Goal: Information Seeking & Learning: Compare options

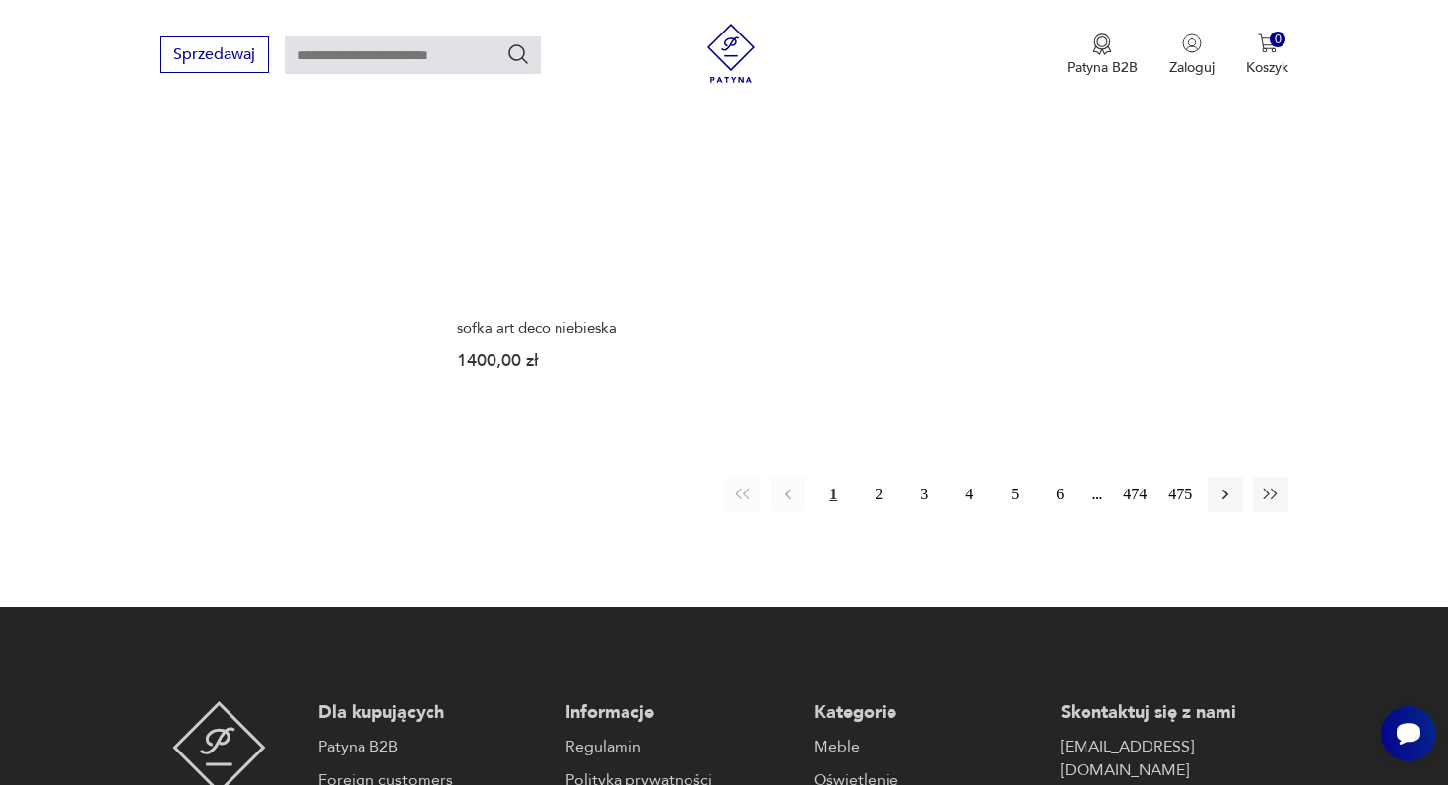
scroll to position [3111, 0]
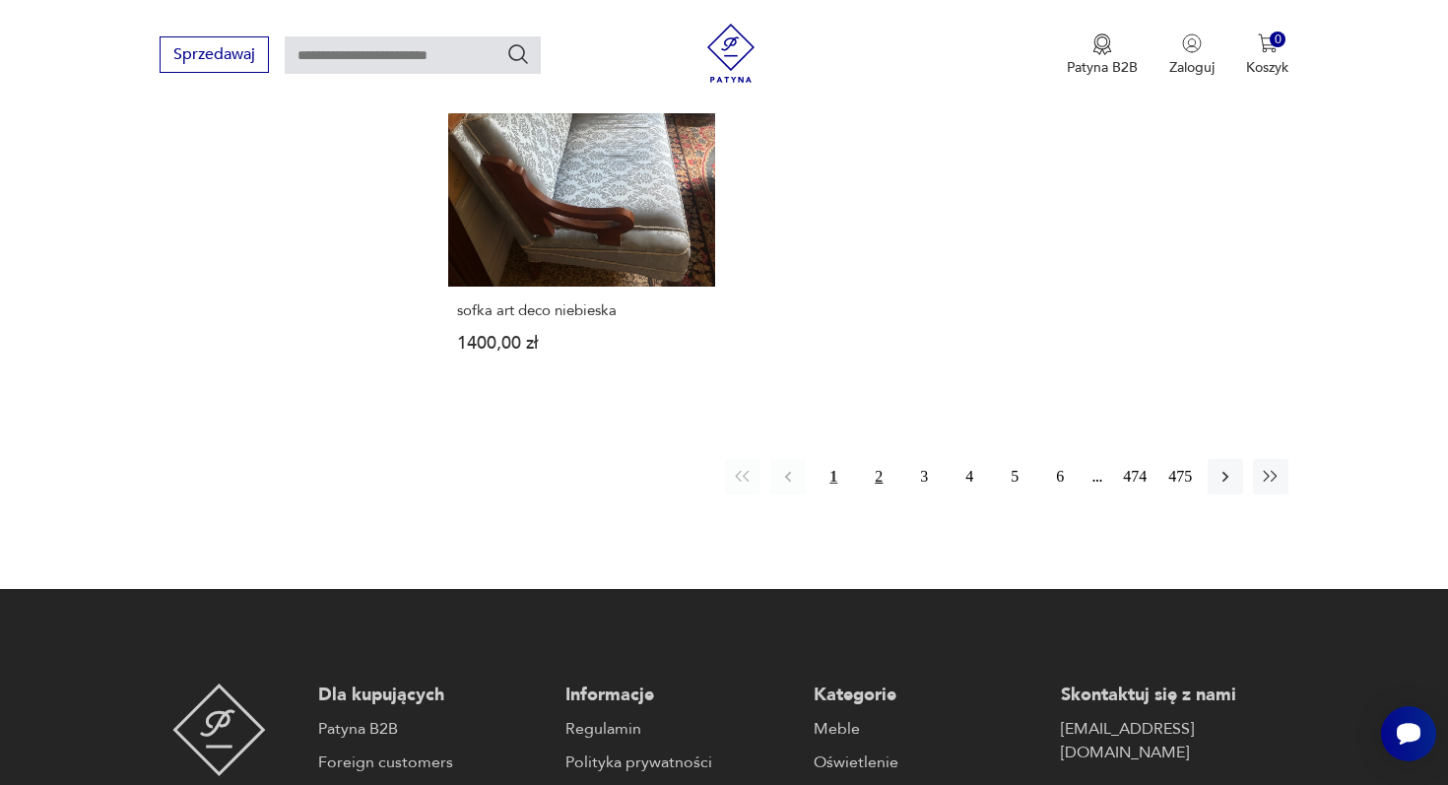
click at [880, 459] on button "2" at bounding box center [878, 476] width 35 height 35
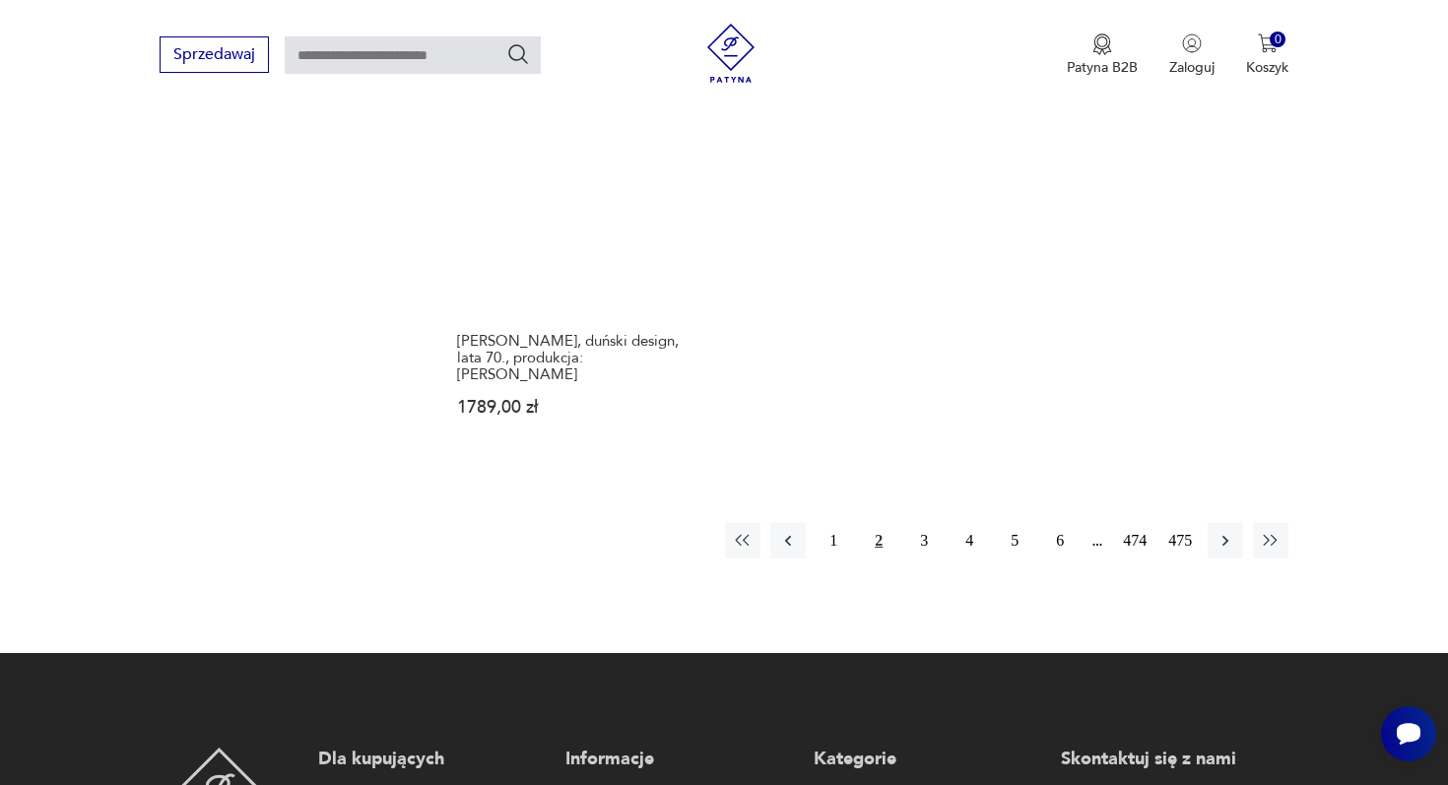
scroll to position [3023, 0]
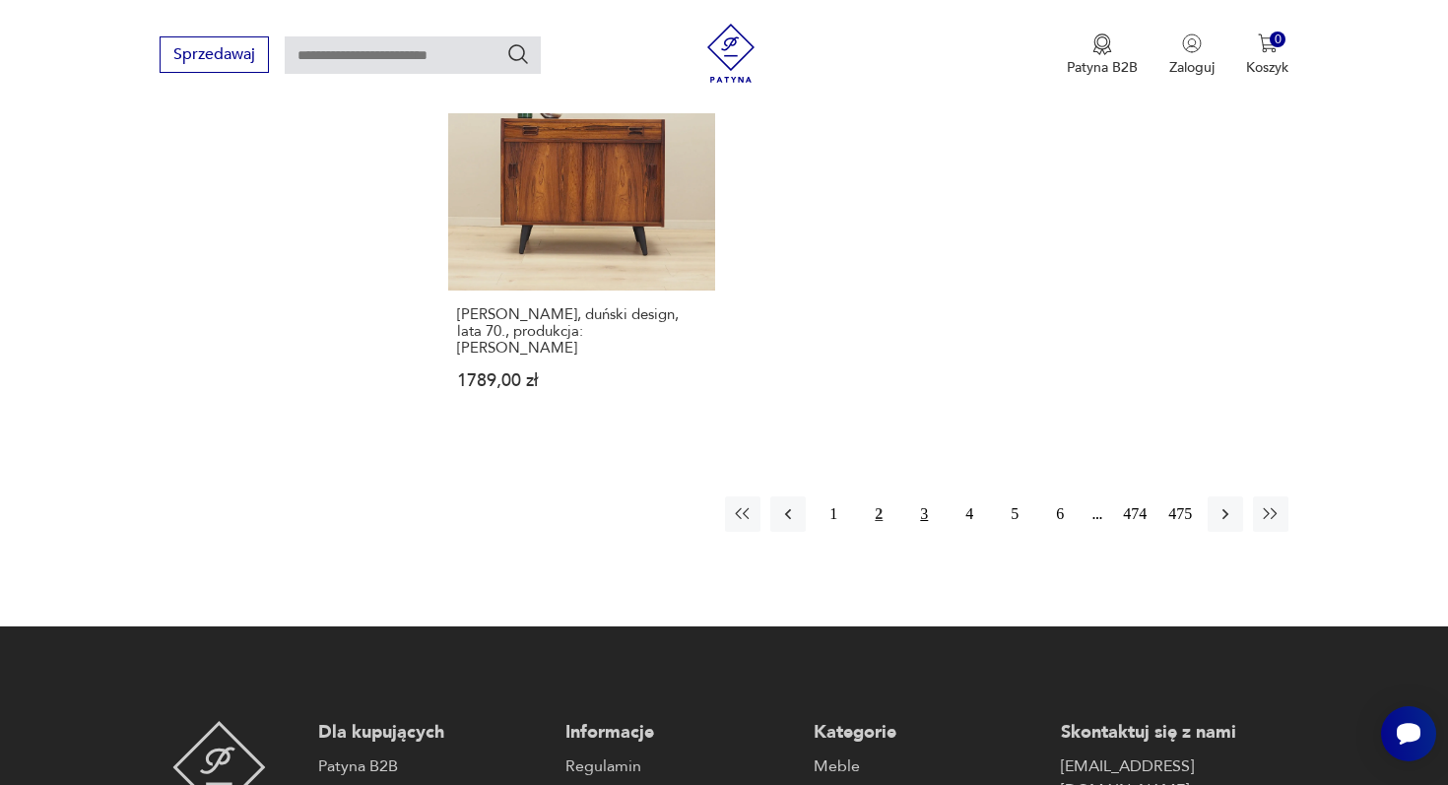
click at [922, 496] on button "3" at bounding box center [923, 513] width 35 height 35
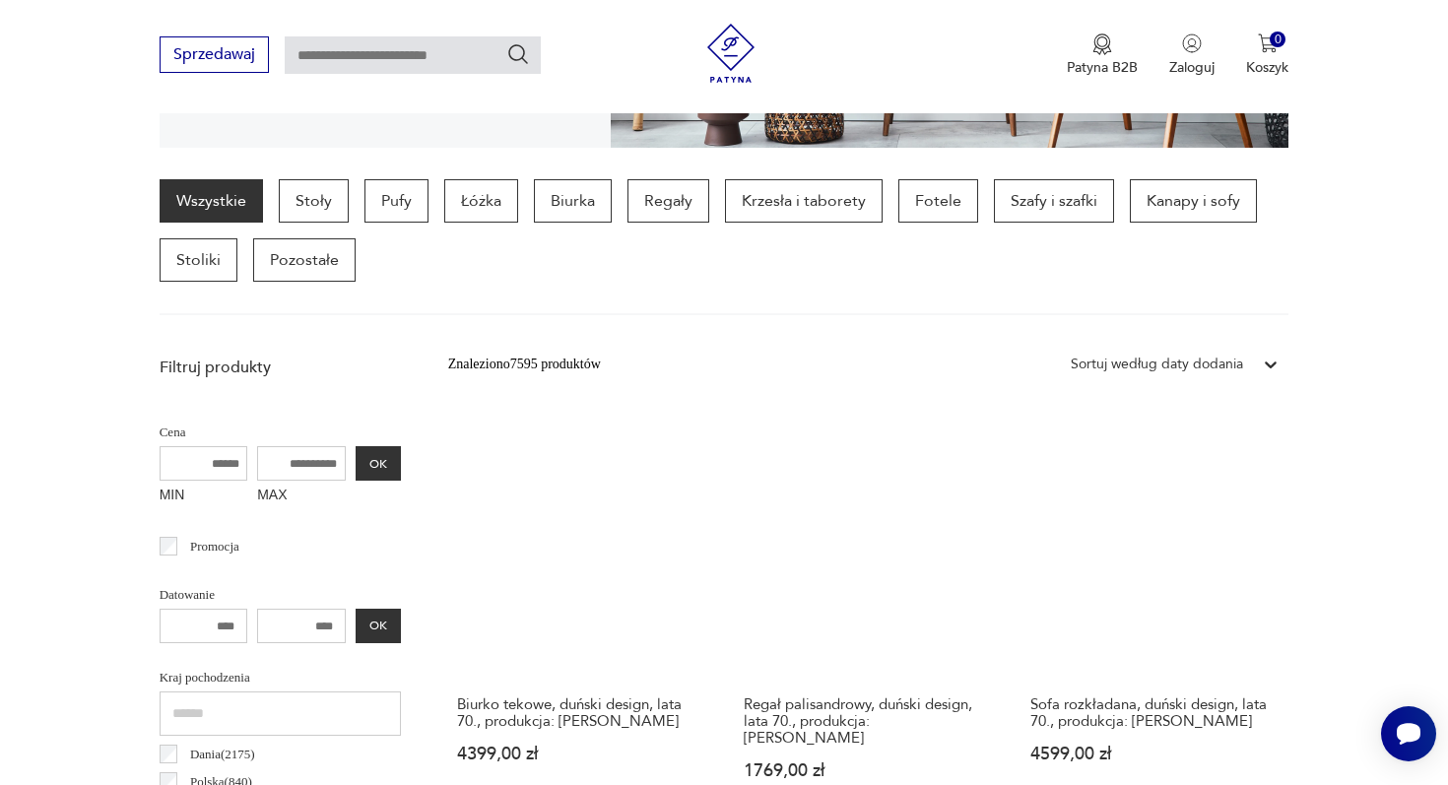
scroll to position [498, 0]
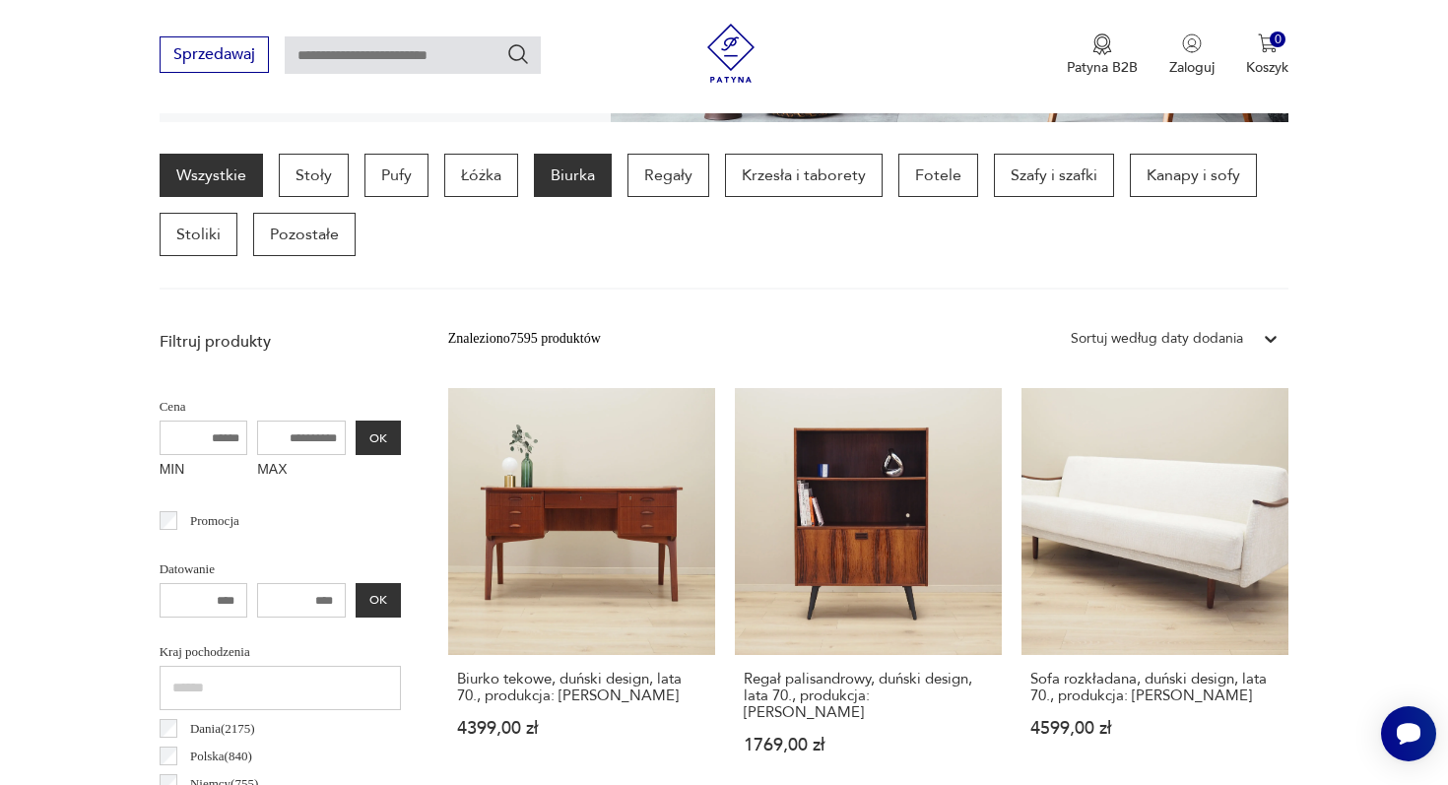
click at [574, 170] on p "Biurka" at bounding box center [573, 175] width 78 height 43
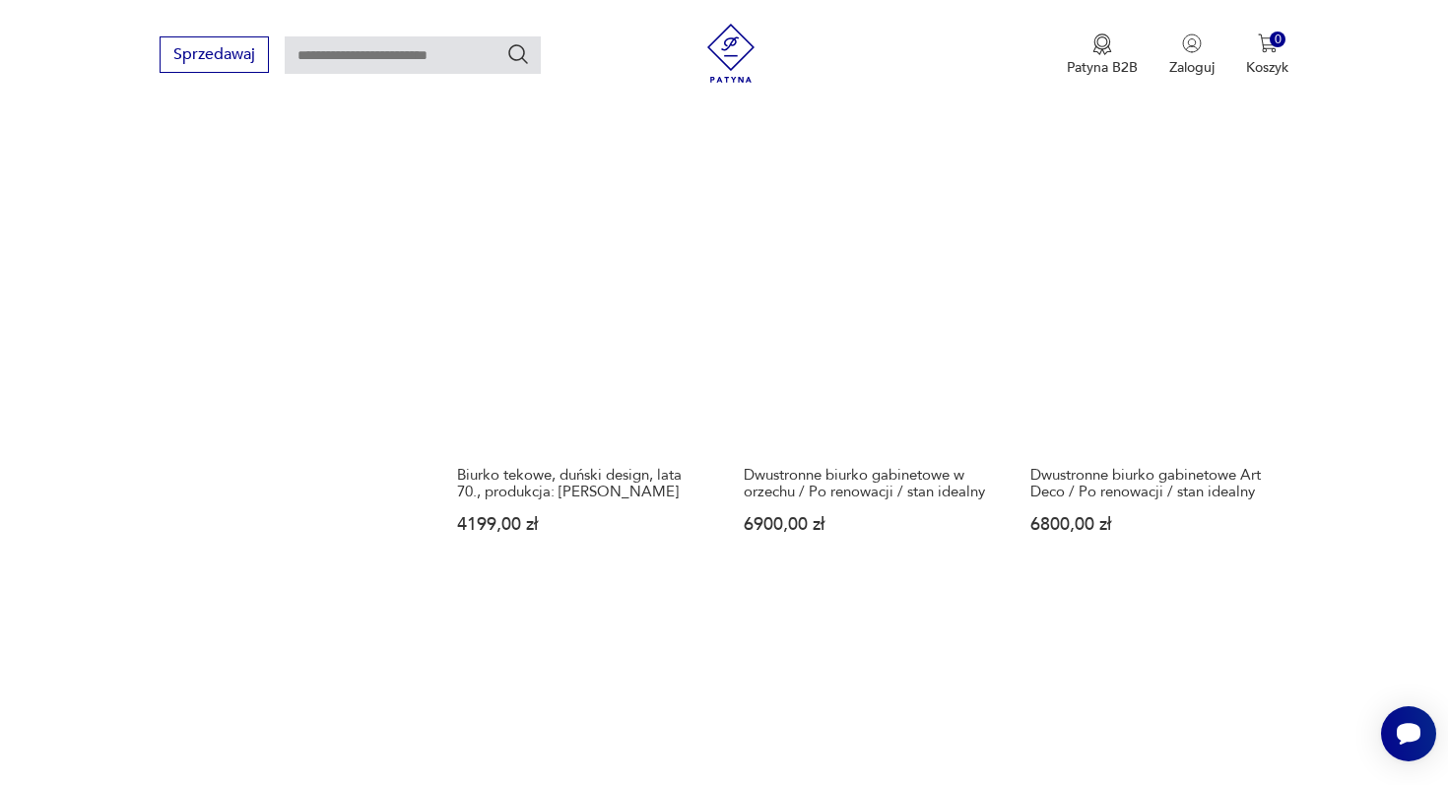
scroll to position [2432, 0]
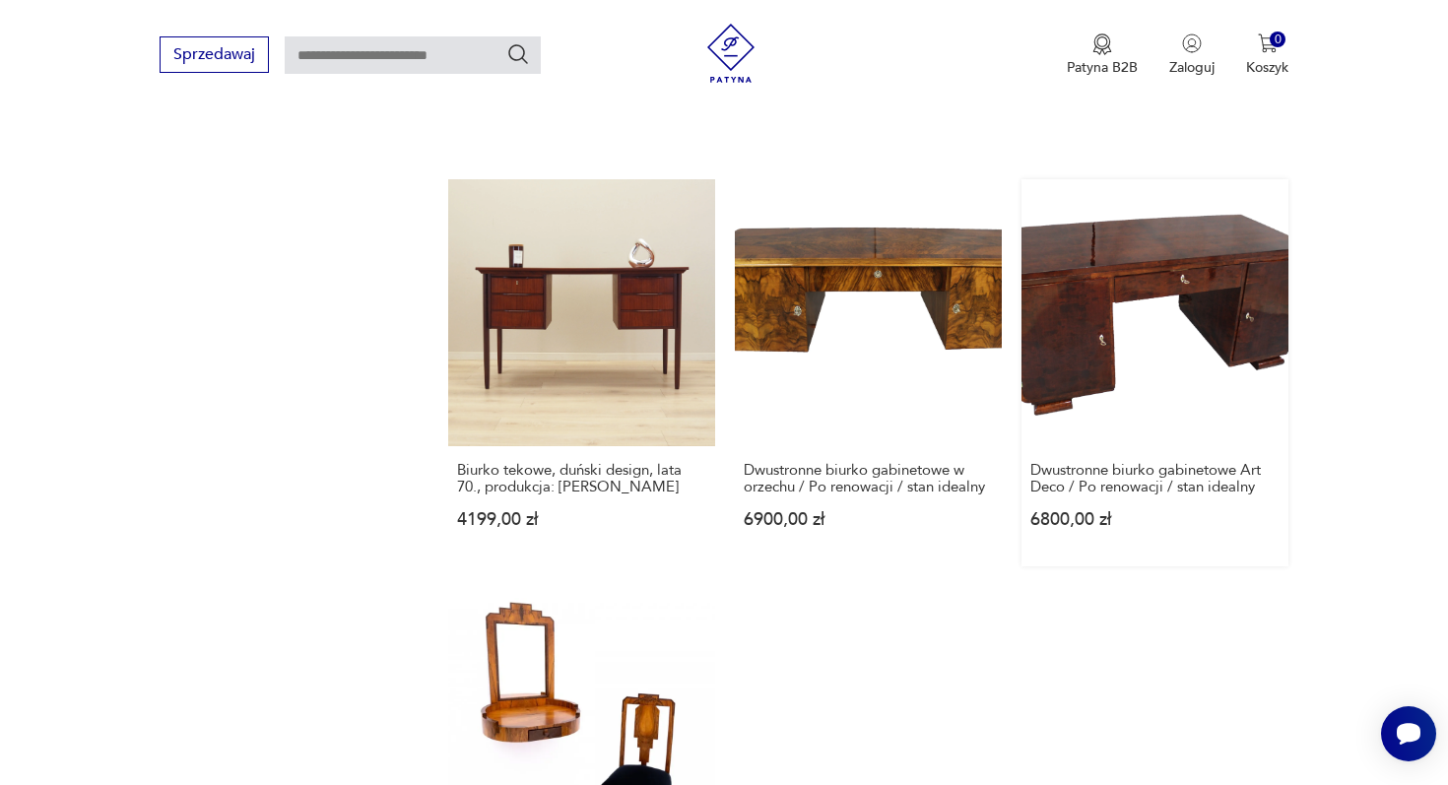
click at [1073, 255] on link "Dwustronne biurko gabinetowe Art Deco / Po renowacji / stan idealny 6800,00 zł" at bounding box center [1154, 372] width 267 height 387
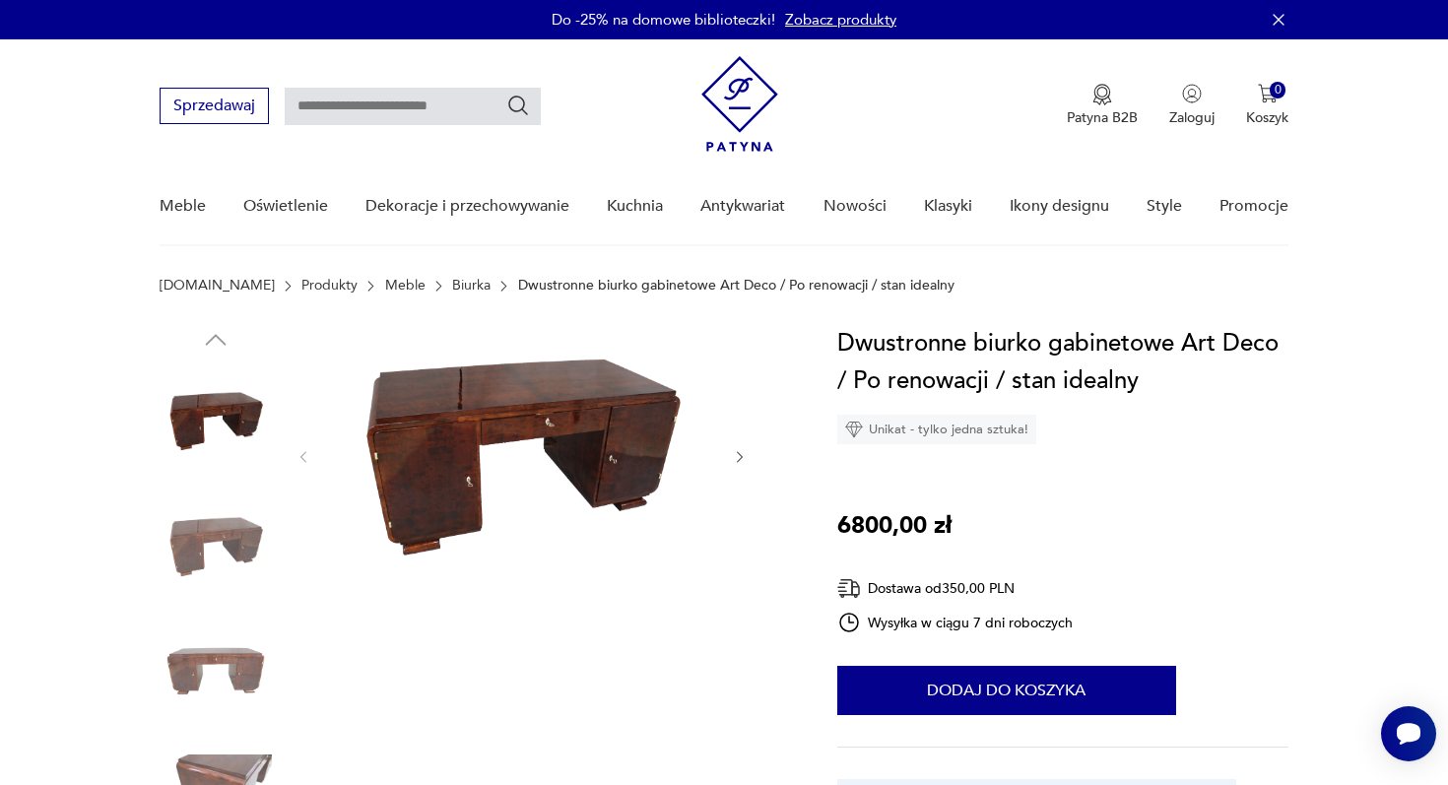
click at [735, 457] on icon "button" at bounding box center [740, 457] width 17 height 17
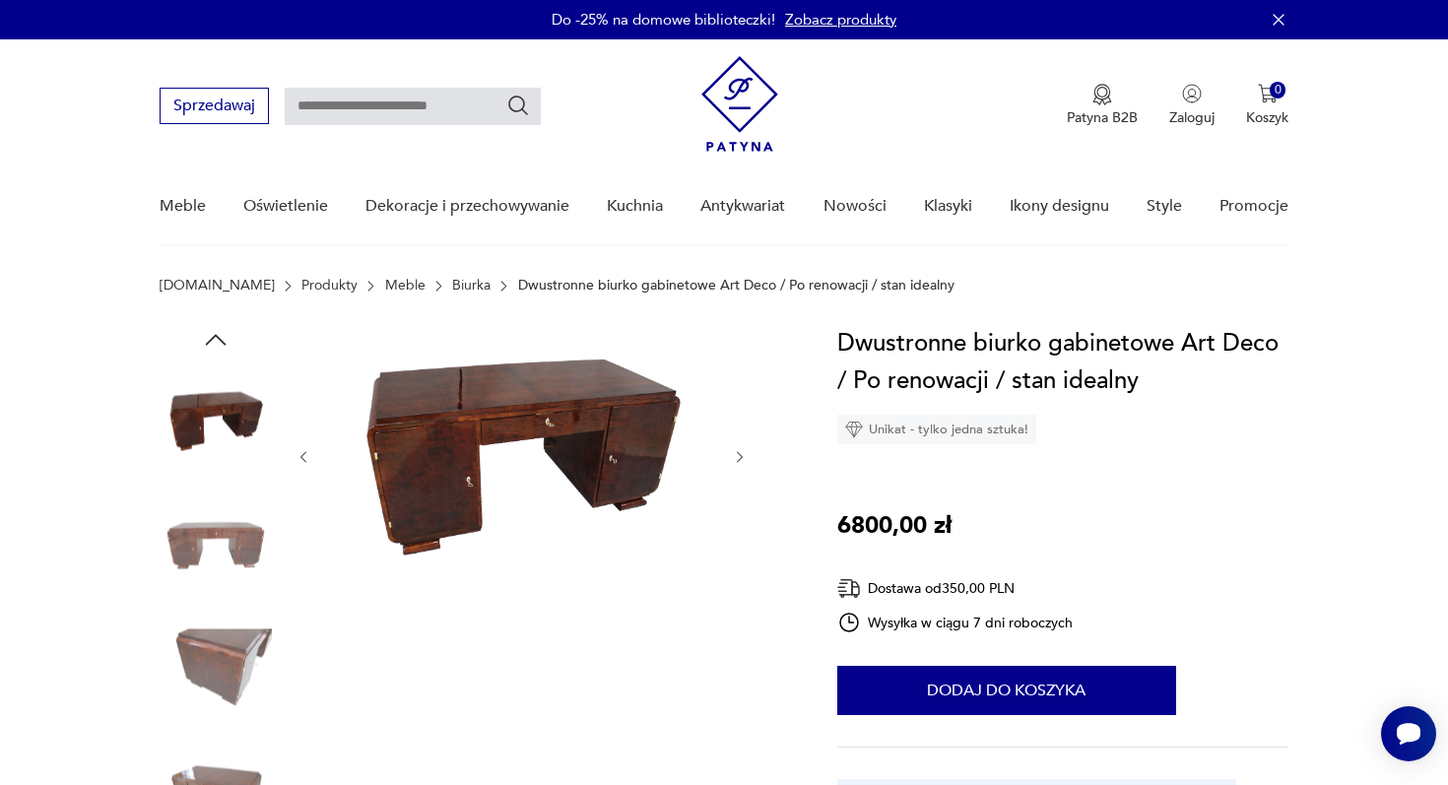
click at [735, 457] on icon "button" at bounding box center [740, 457] width 17 height 17
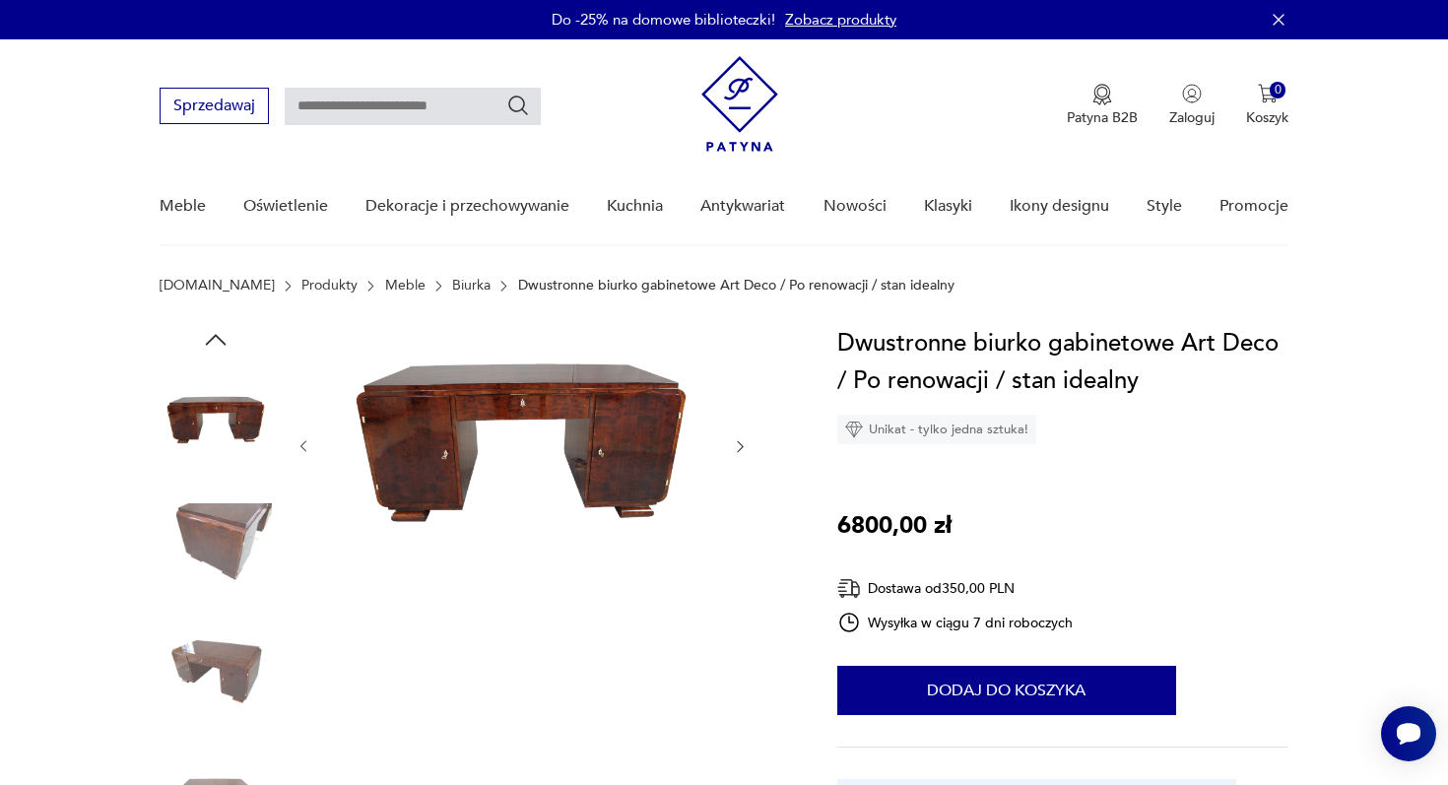
click at [551, 455] on img at bounding box center [521, 445] width 380 height 240
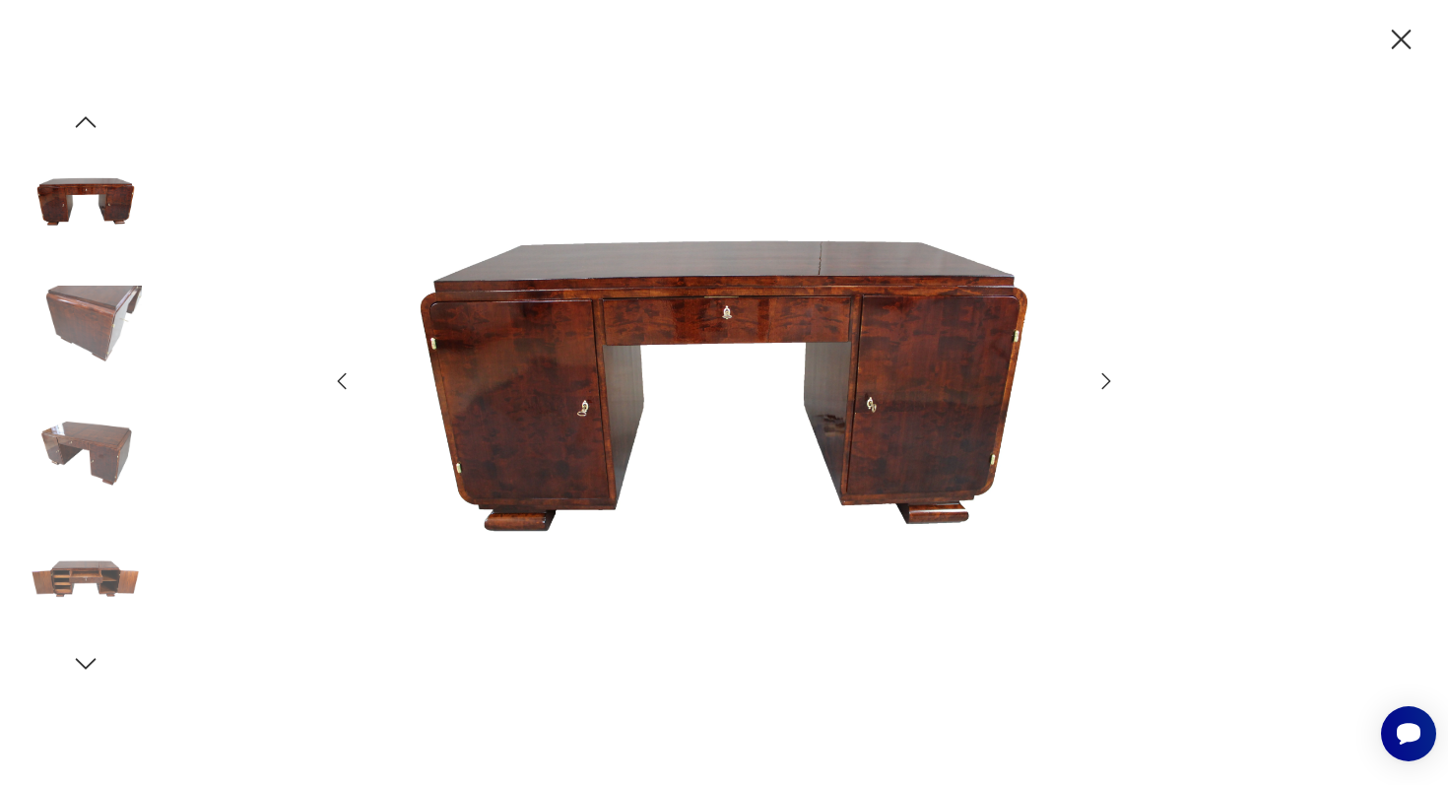
click at [1113, 379] on icon "button" at bounding box center [1106, 381] width 24 height 24
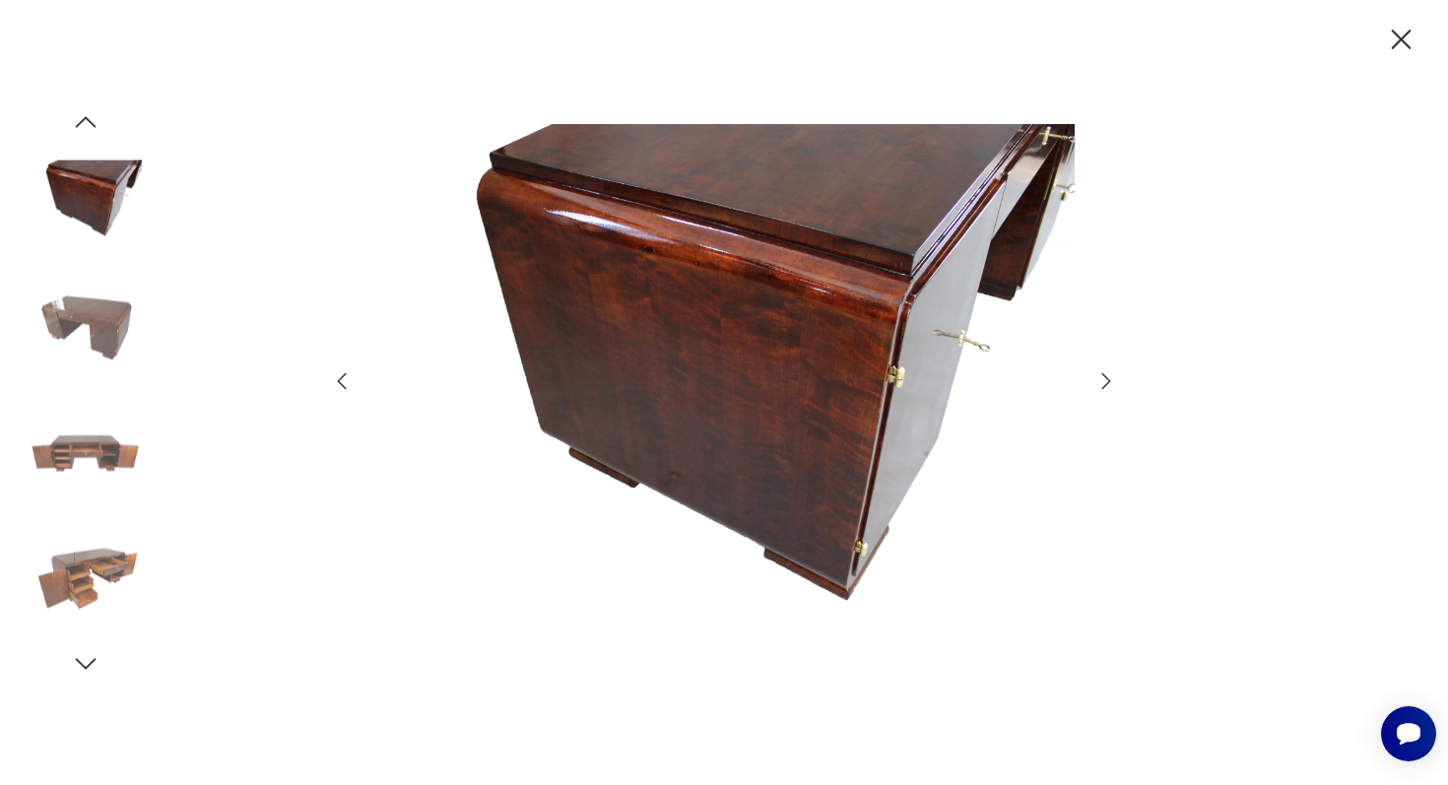
click at [1113, 379] on icon "button" at bounding box center [1106, 381] width 24 height 24
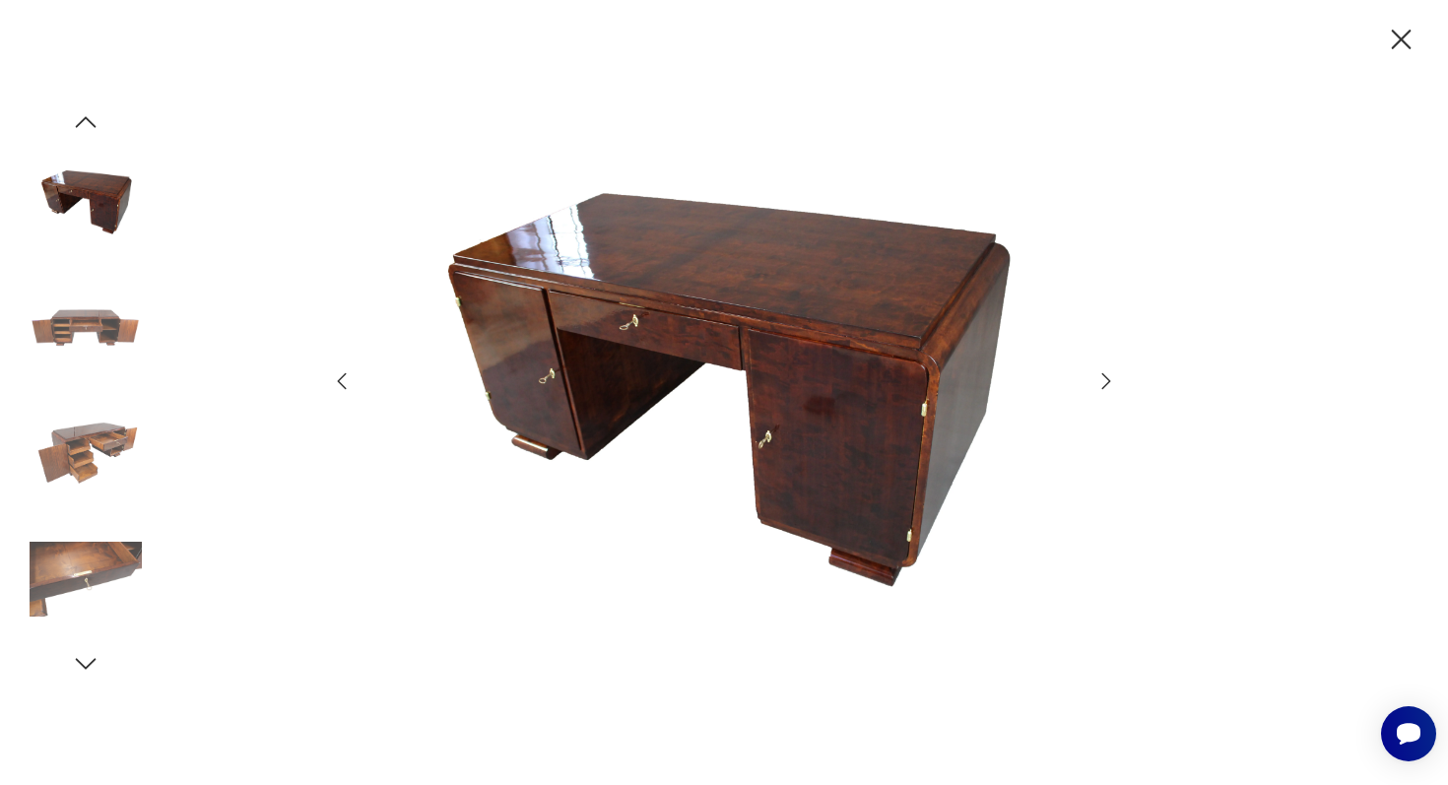
click at [1113, 379] on icon "button" at bounding box center [1106, 381] width 24 height 24
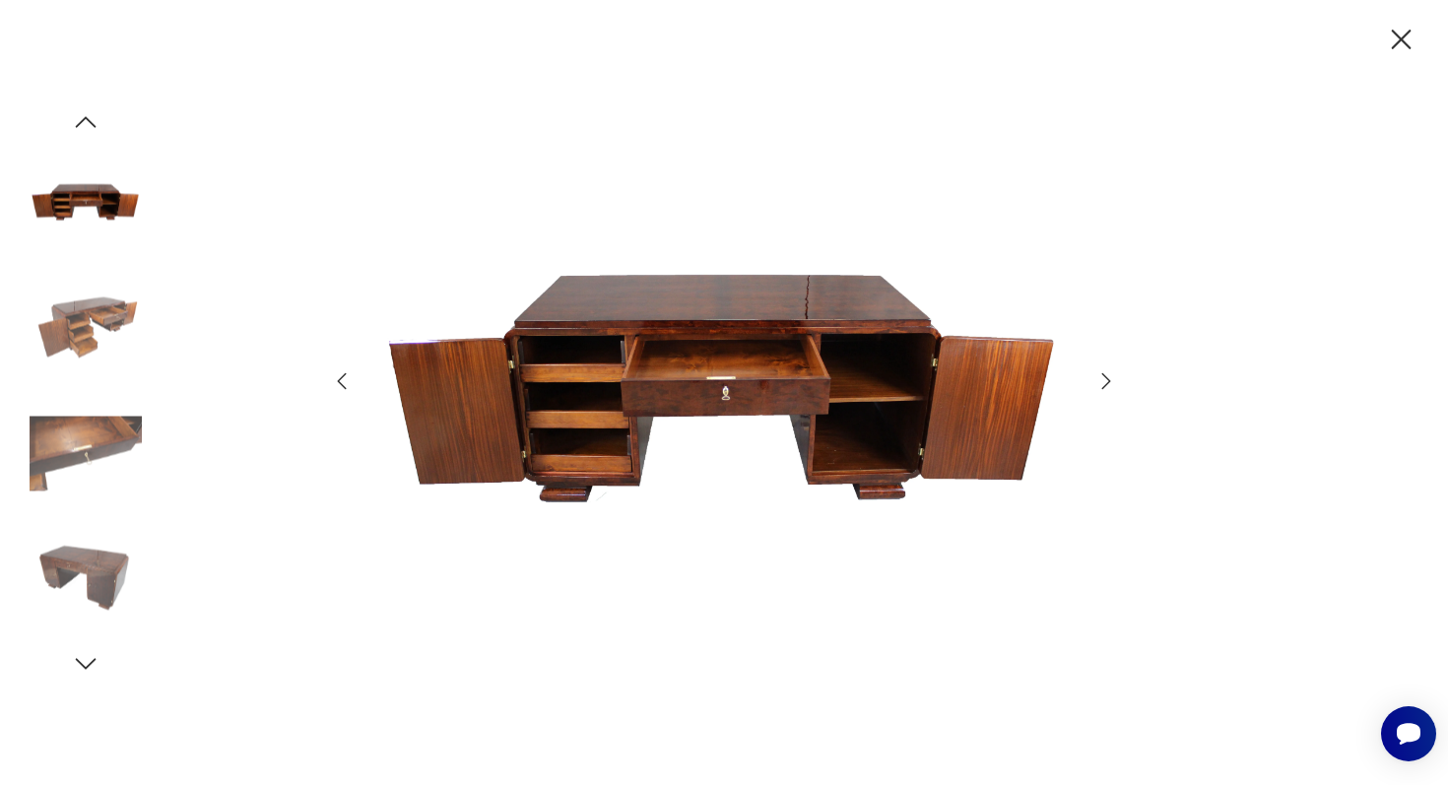
click at [1113, 379] on icon "button" at bounding box center [1106, 381] width 24 height 24
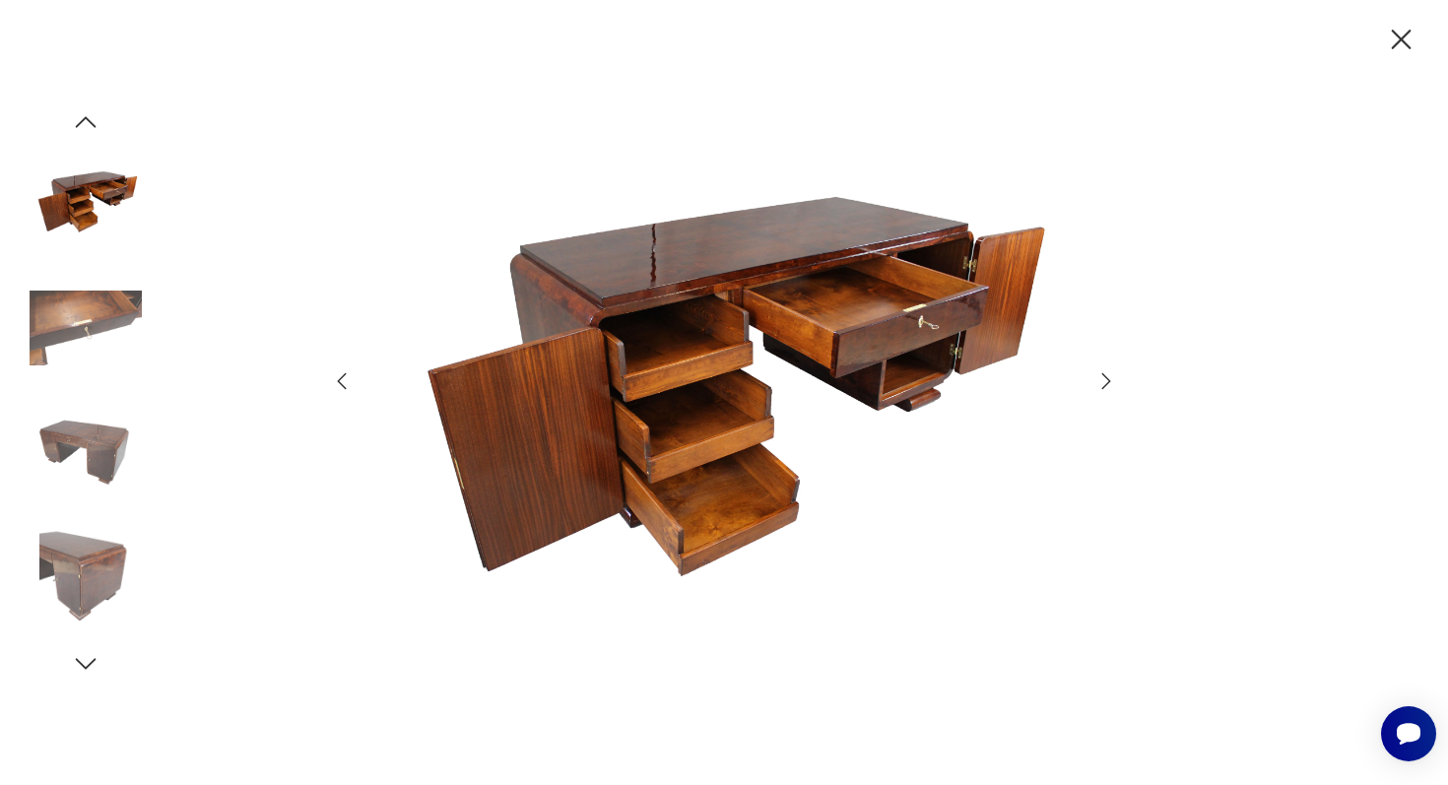
click at [1113, 379] on icon "button" at bounding box center [1106, 381] width 24 height 24
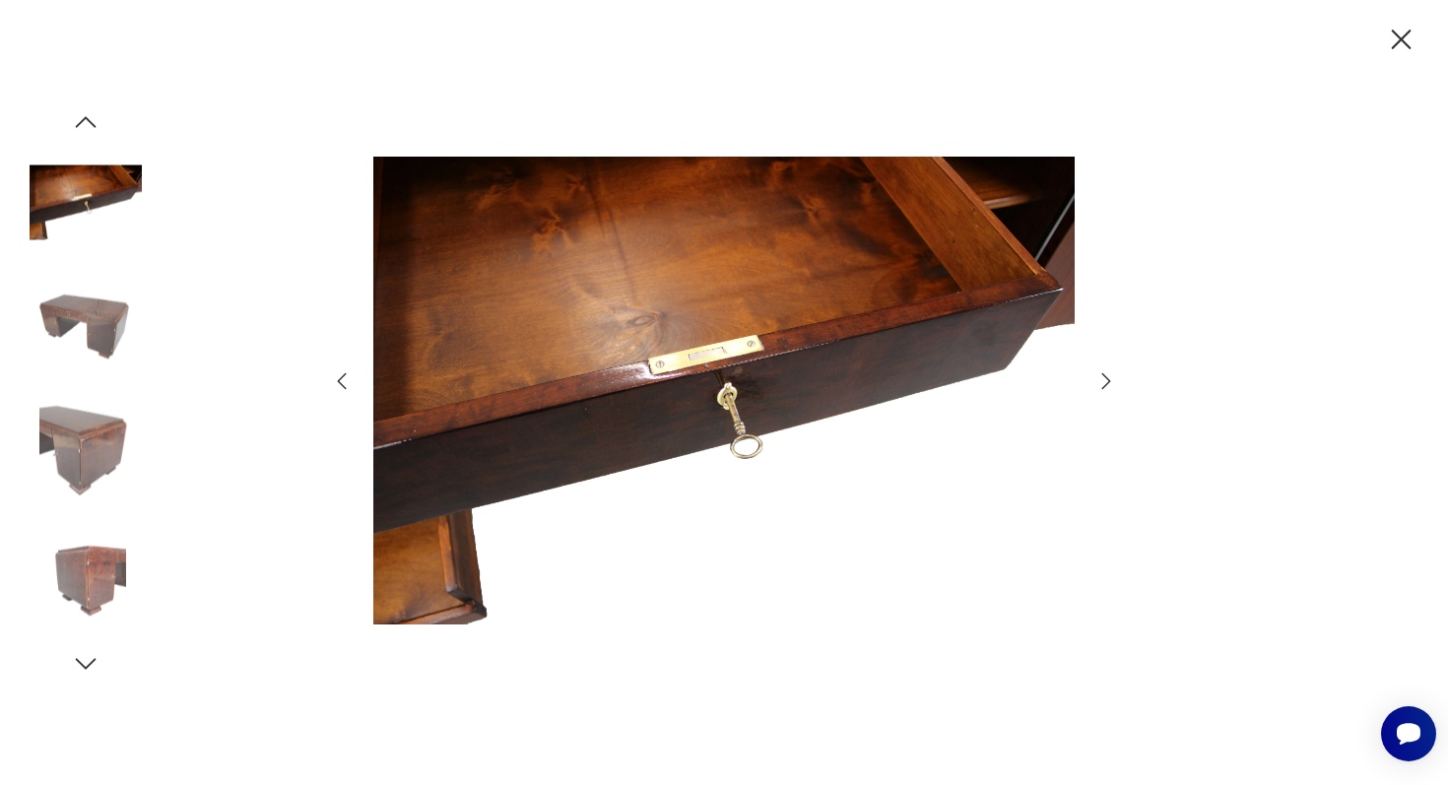
click at [1113, 379] on icon "button" at bounding box center [1106, 381] width 24 height 24
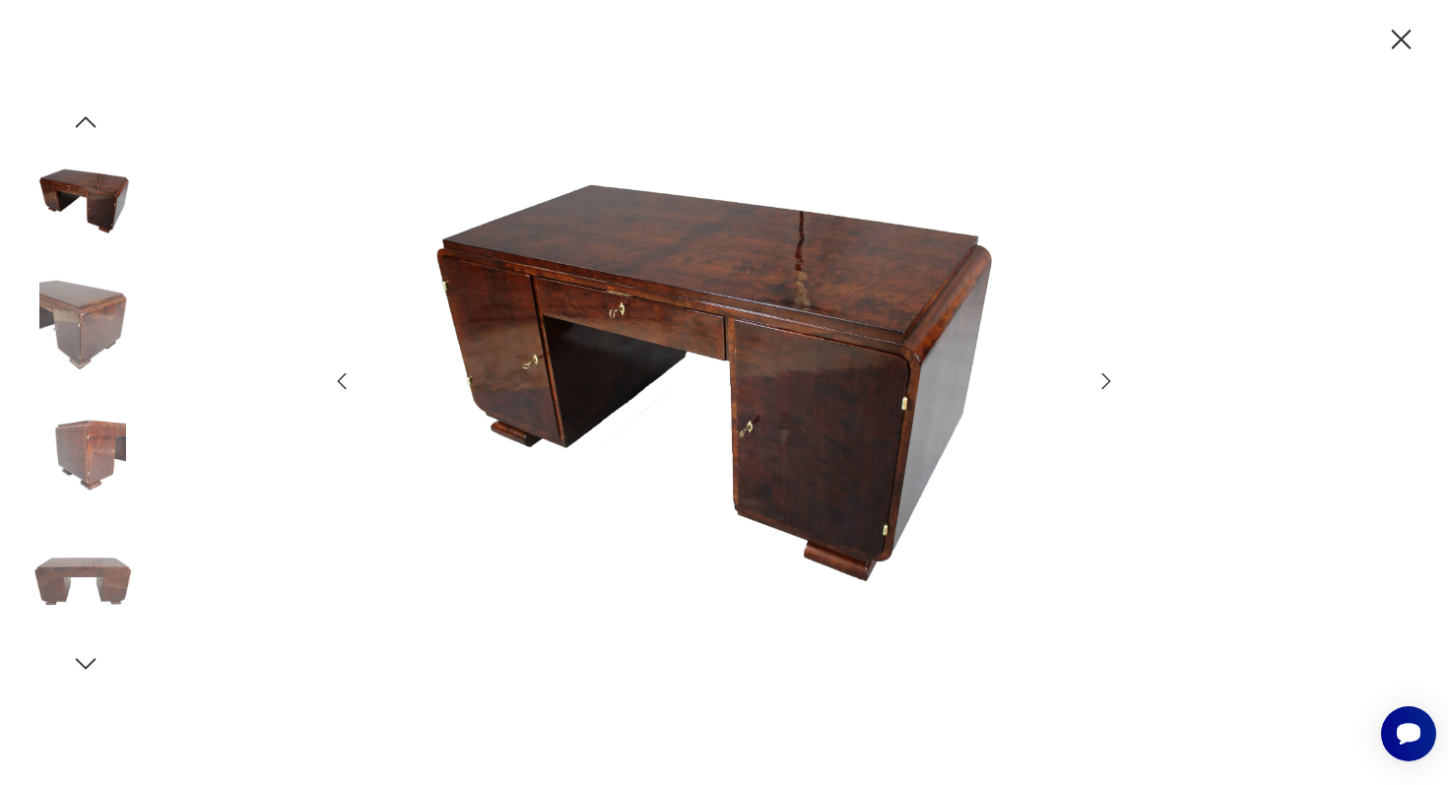
click at [1113, 379] on icon "button" at bounding box center [1106, 381] width 24 height 24
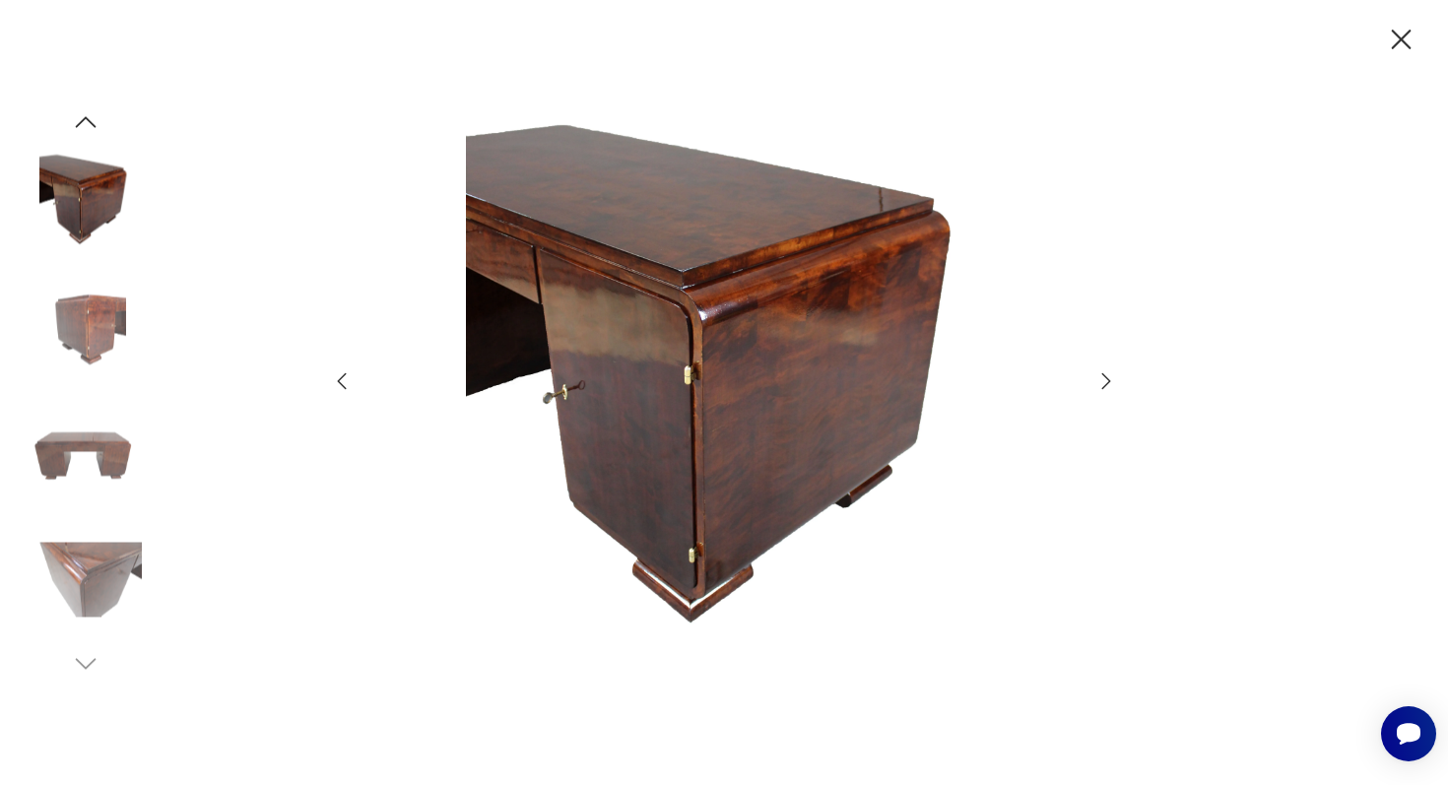
click at [1113, 379] on icon "button" at bounding box center [1106, 381] width 24 height 24
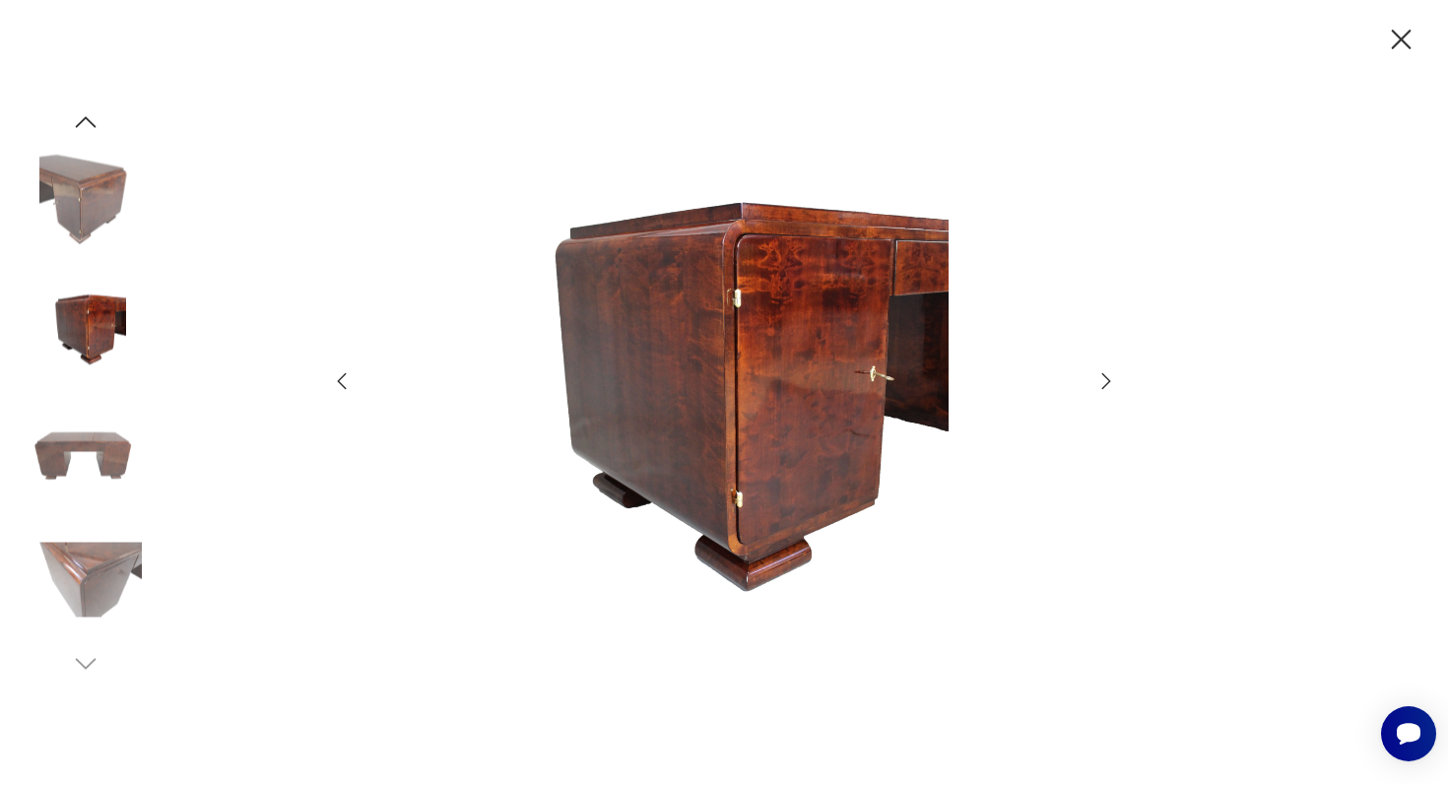
click at [1402, 32] on icon "button" at bounding box center [1401, 40] width 34 height 34
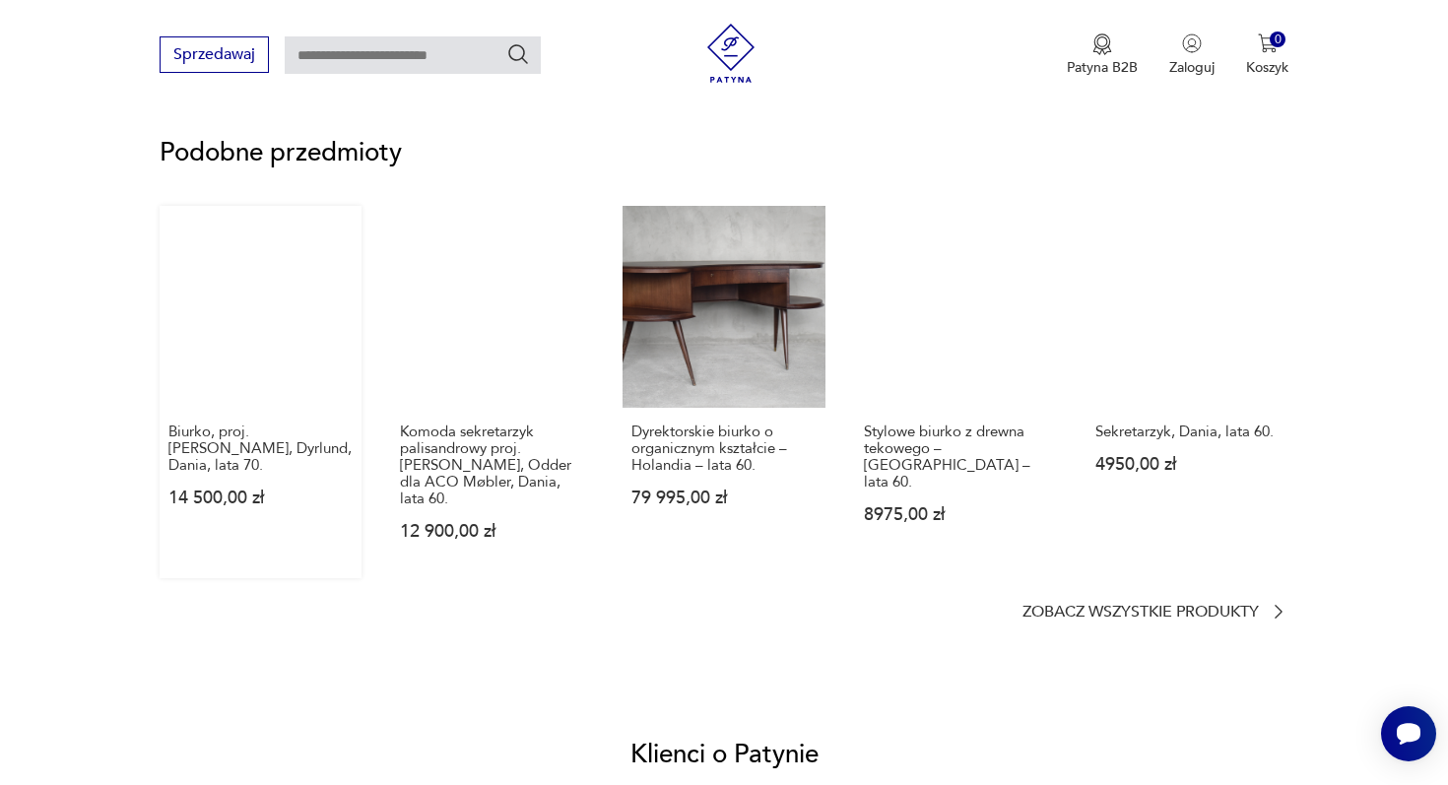
scroll to position [1479, 0]
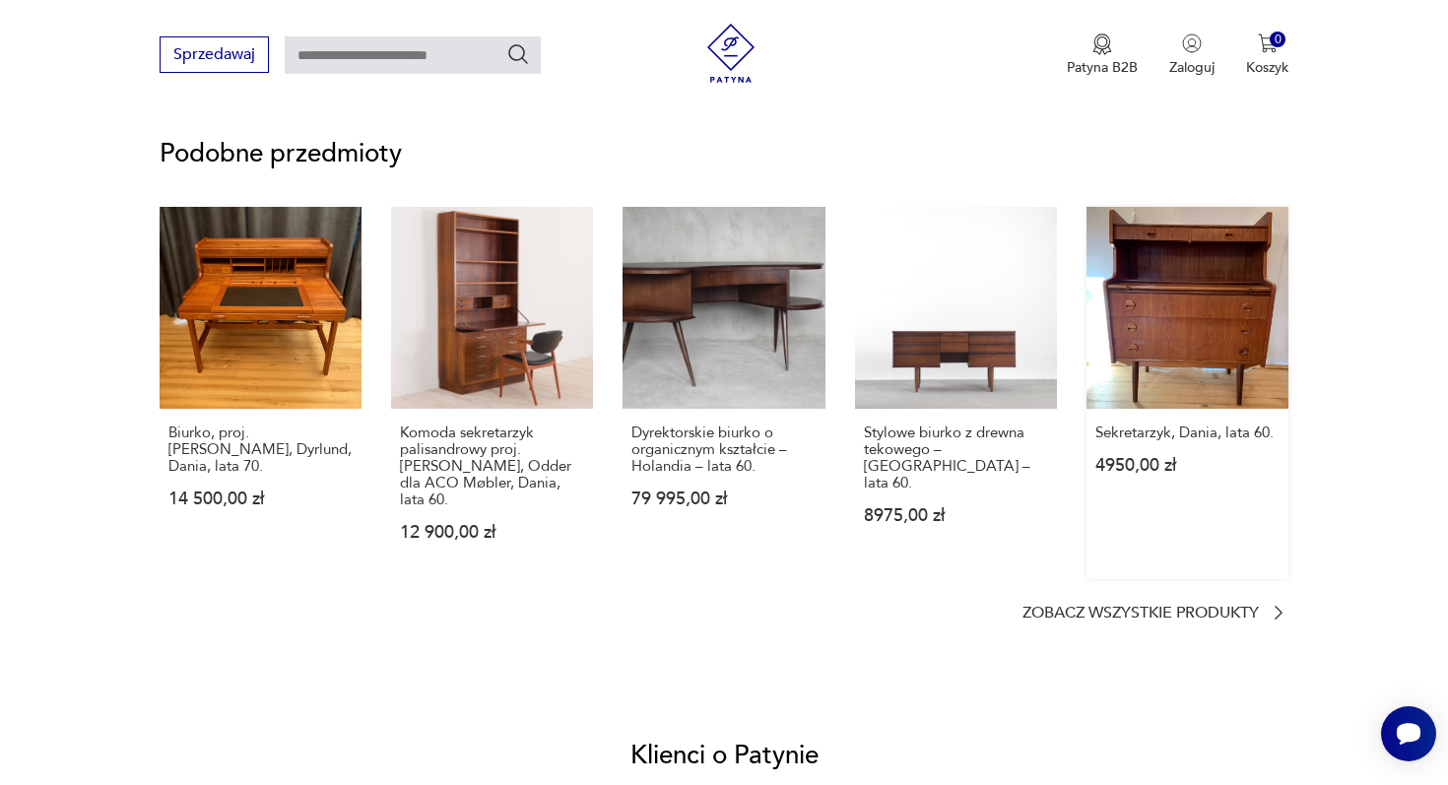
click at [1169, 238] on link "Sekretarzyk, Dania, lata 60. 4950,00 zł" at bounding box center [1187, 393] width 202 height 372
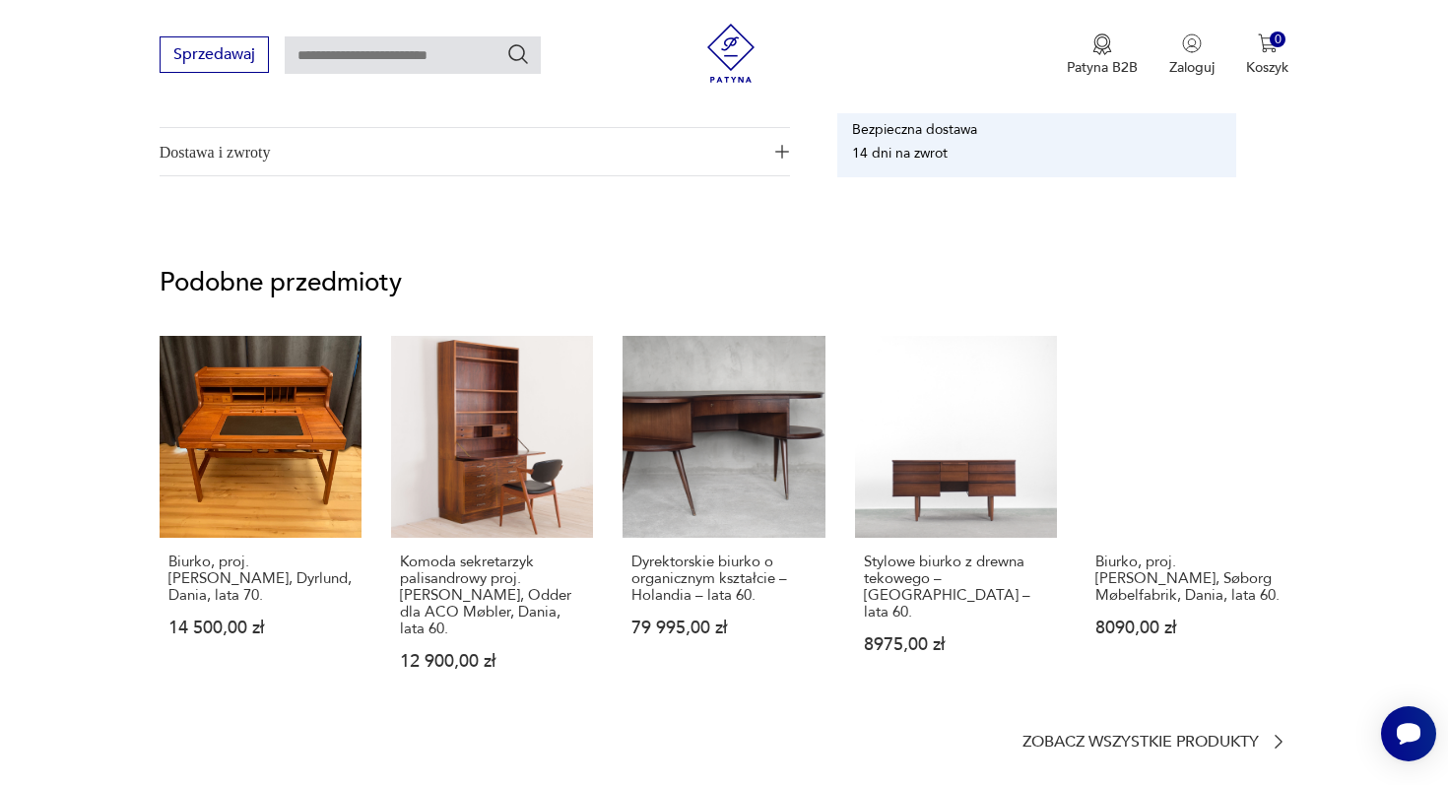
scroll to position [1546, 0]
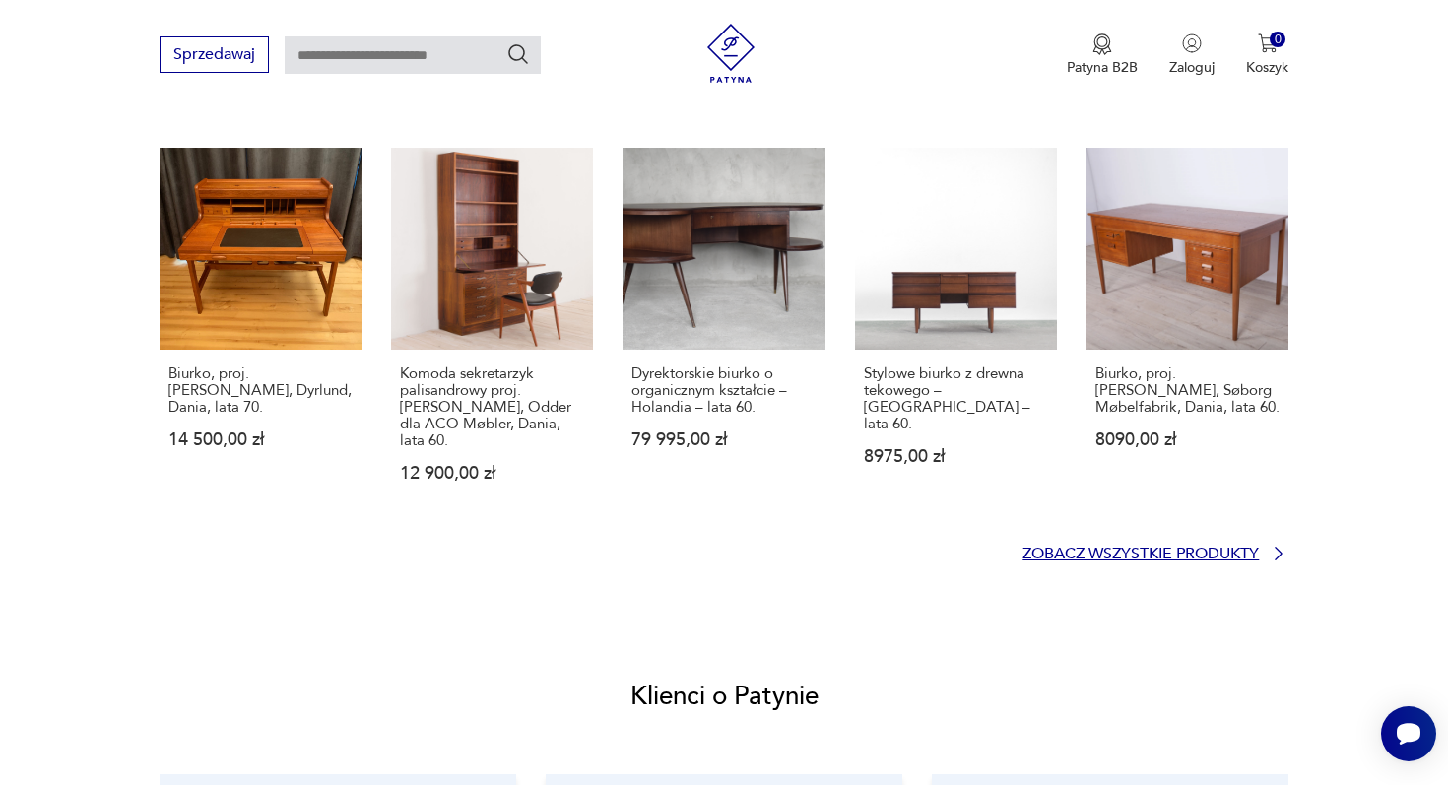
click at [1118, 551] on p "Zobacz wszystkie produkty" at bounding box center [1140, 553] width 236 height 13
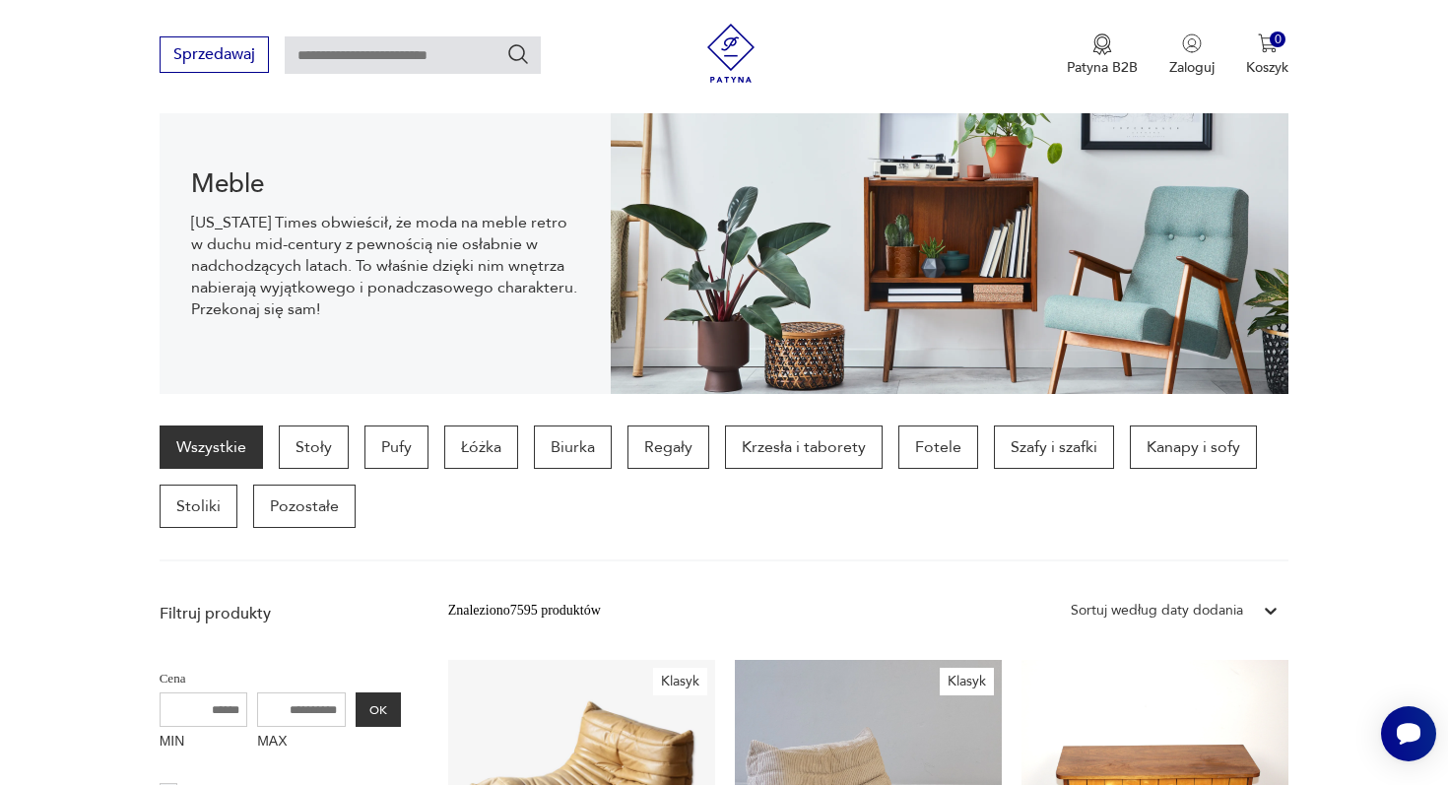
scroll to position [176, 0]
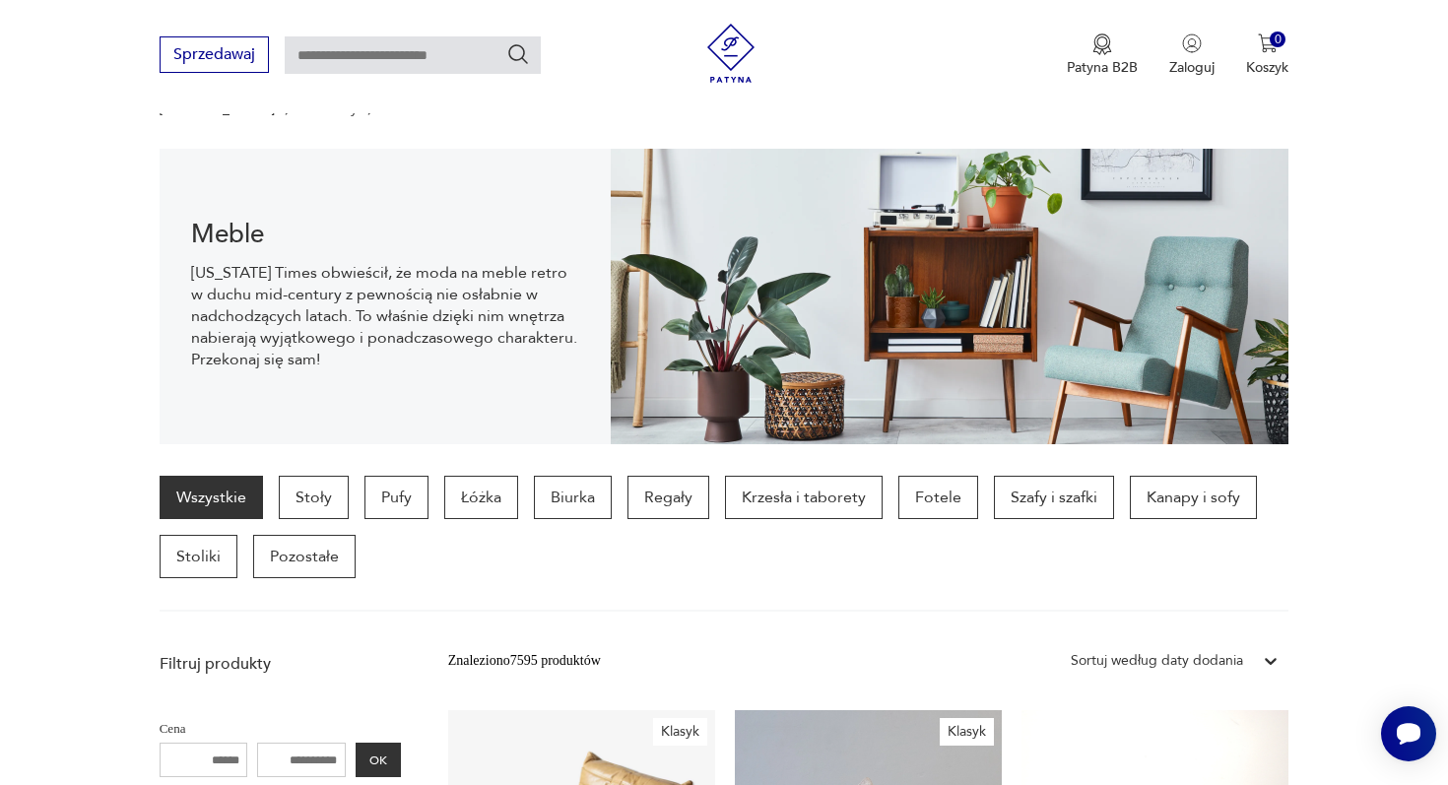
click at [375, 57] on input "text" at bounding box center [413, 54] width 256 height 37
type input "**********"
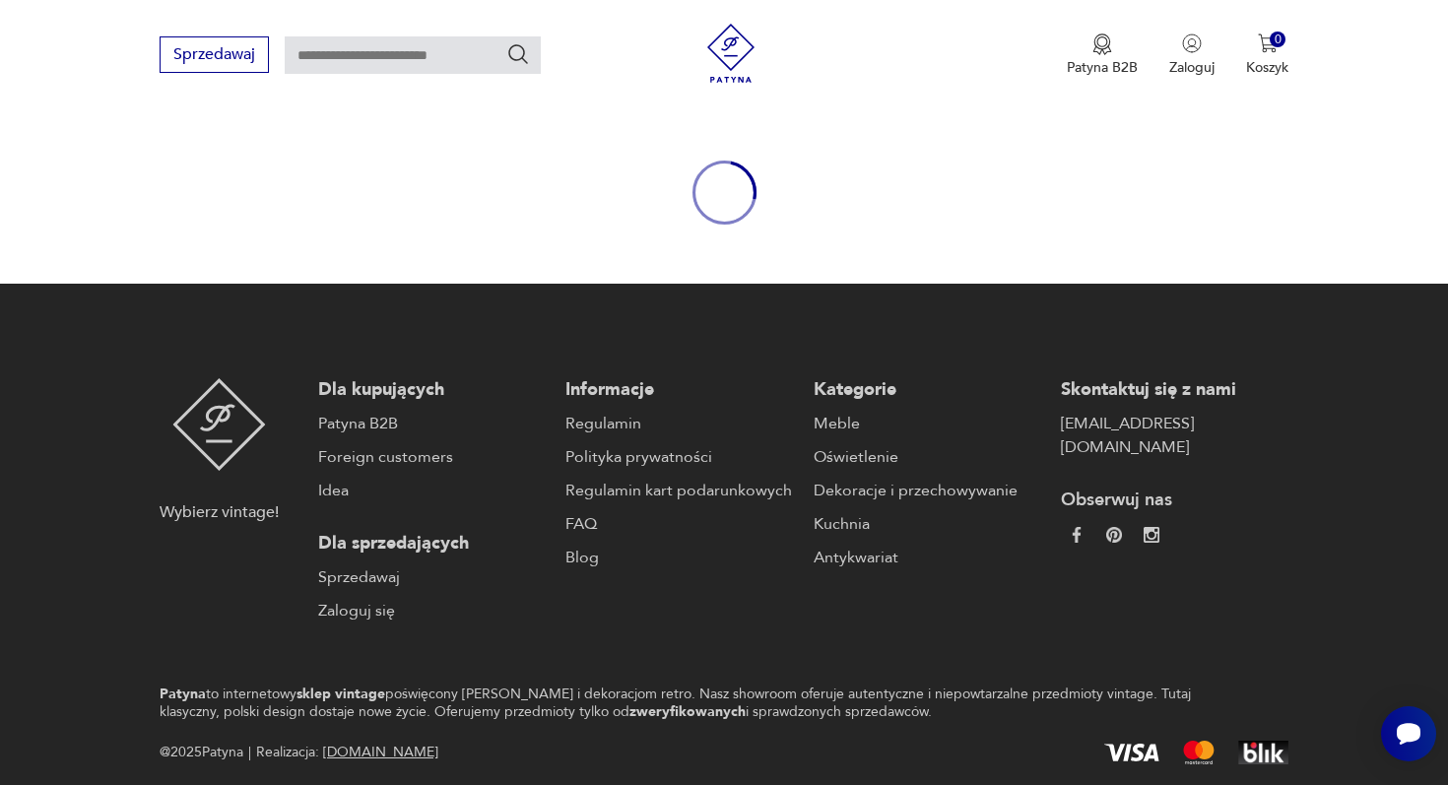
type input "**********"
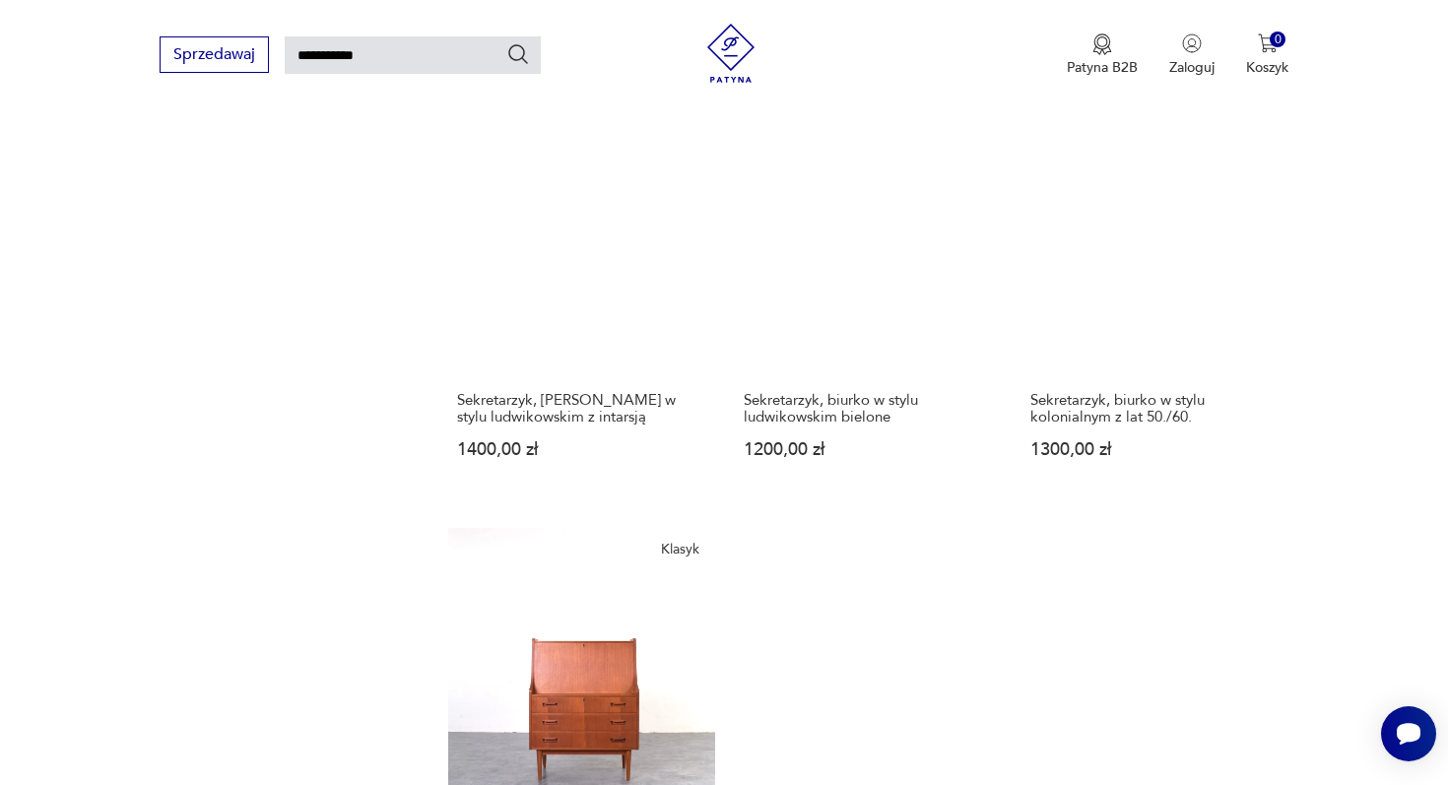
scroll to position [2348, 0]
